Goal: Communication & Community: Answer question/provide support

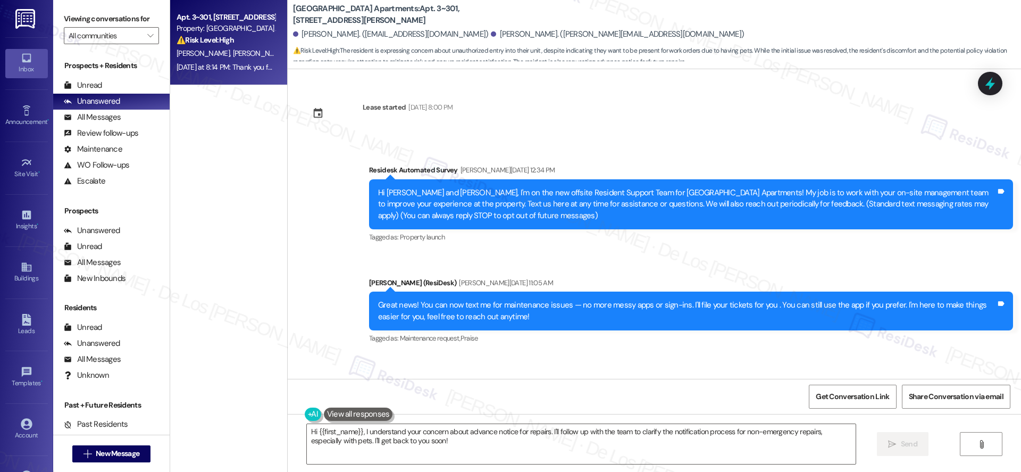
scroll to position [466, 0]
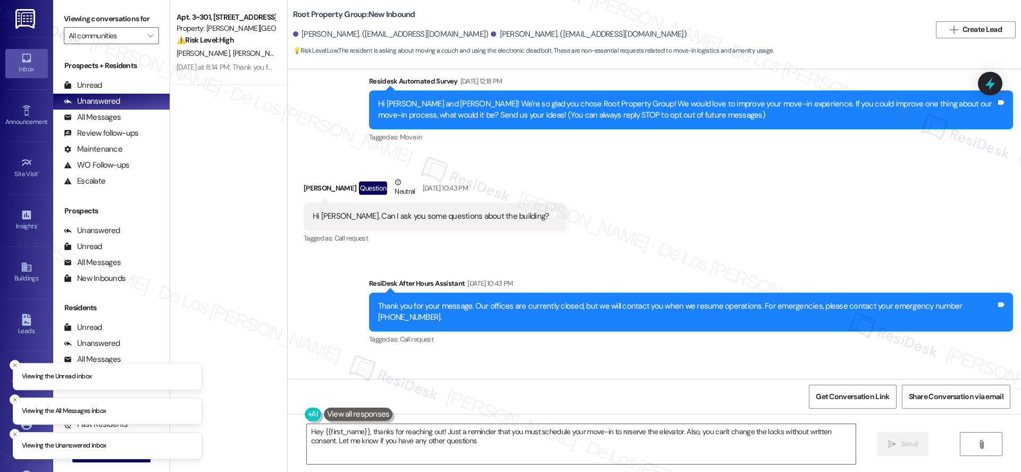
type textarea "Hey {{first_name}}, thanks for reaching out! Just a reminder that you must sche…"
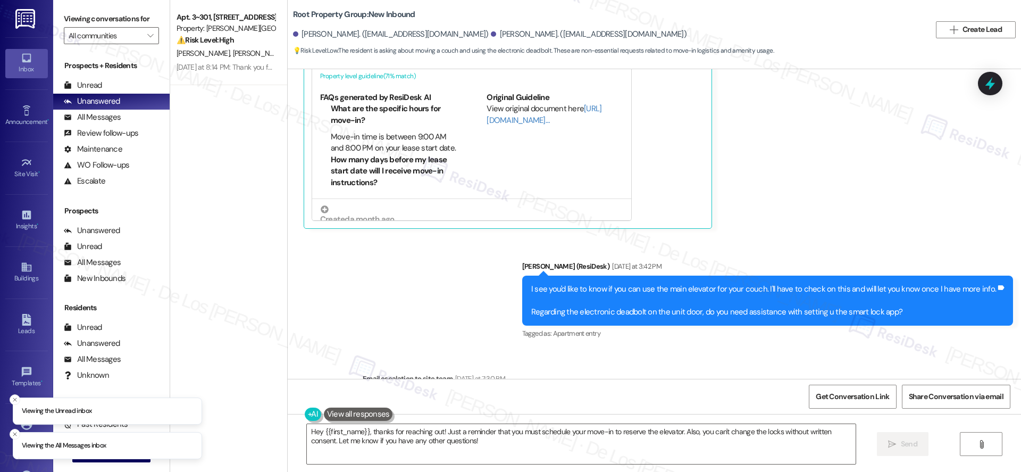
scroll to position [986, 0]
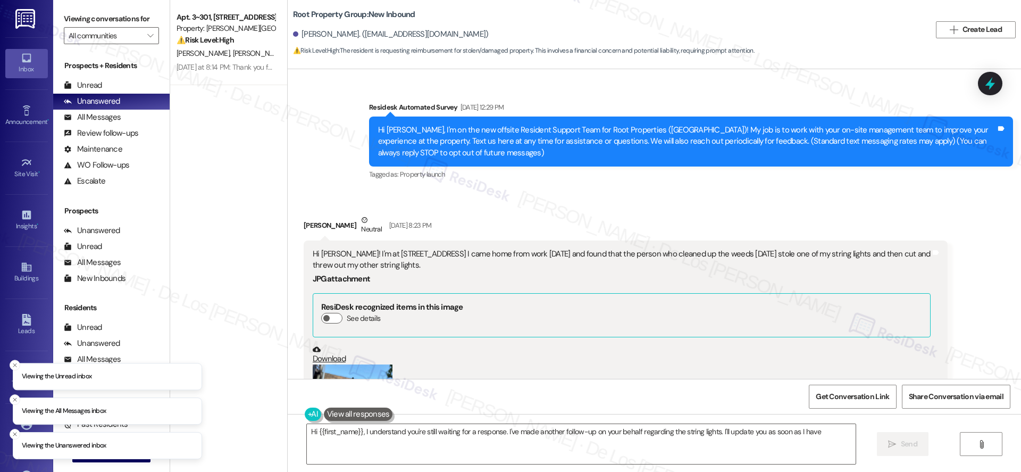
scroll to position [2549, 0]
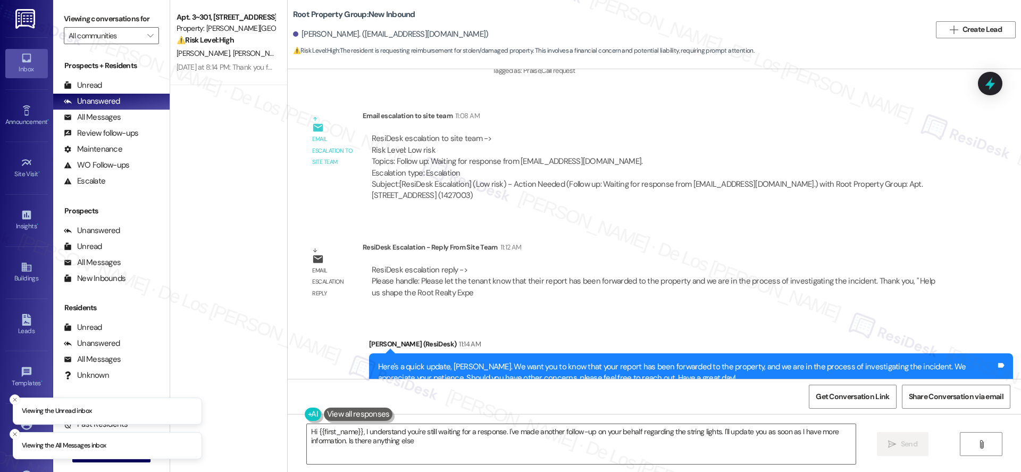
type textarea "Hi {{first_name}}, I understand you're still waiting for a response. I've made …"
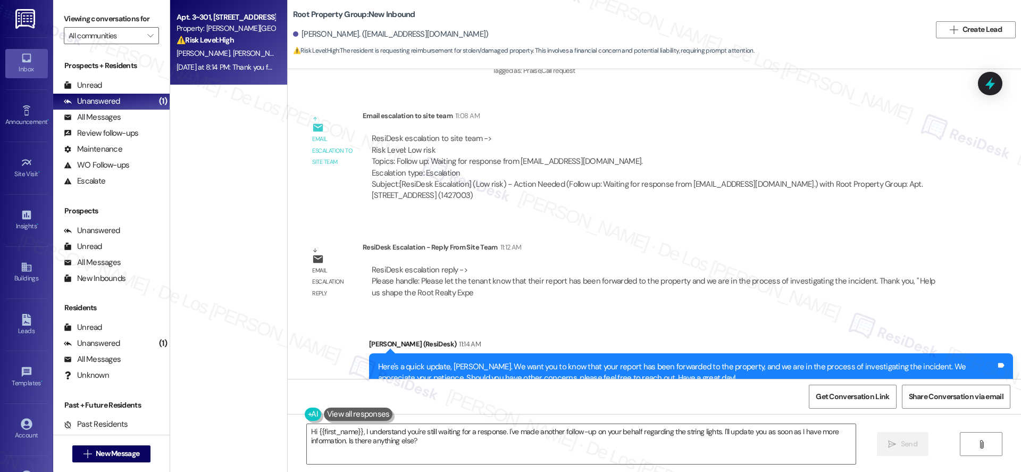
click at [232, 53] on span "[PERSON_NAME]" at bounding box center [258, 53] width 53 height 10
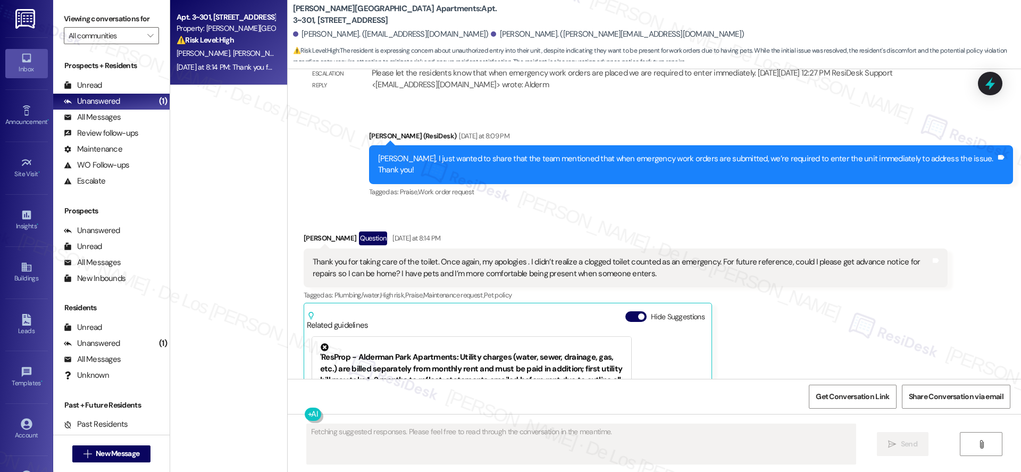
scroll to position [4616, 0]
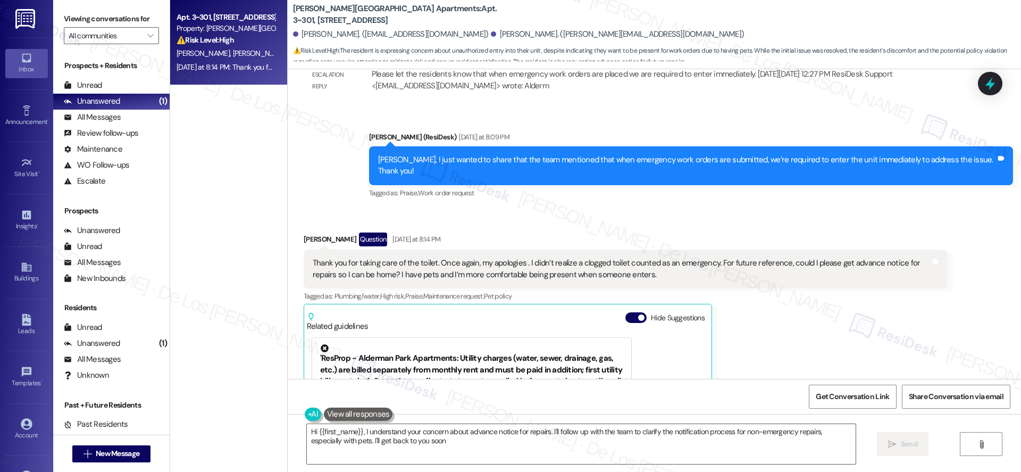
type textarea "Hi {{first_name}}, I understand your concern about advance notice for repairs. …"
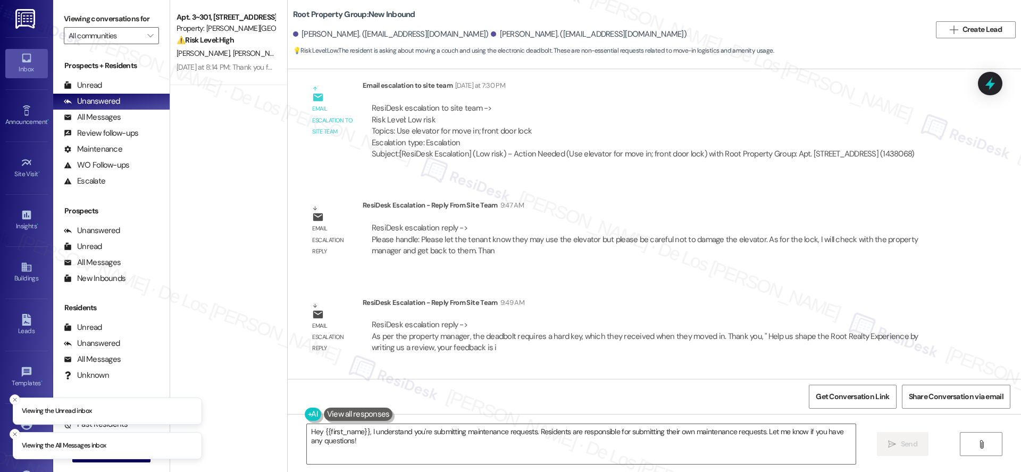
scroll to position [986, 0]
